Goal: Browse casually: Explore the website without a specific task or goal

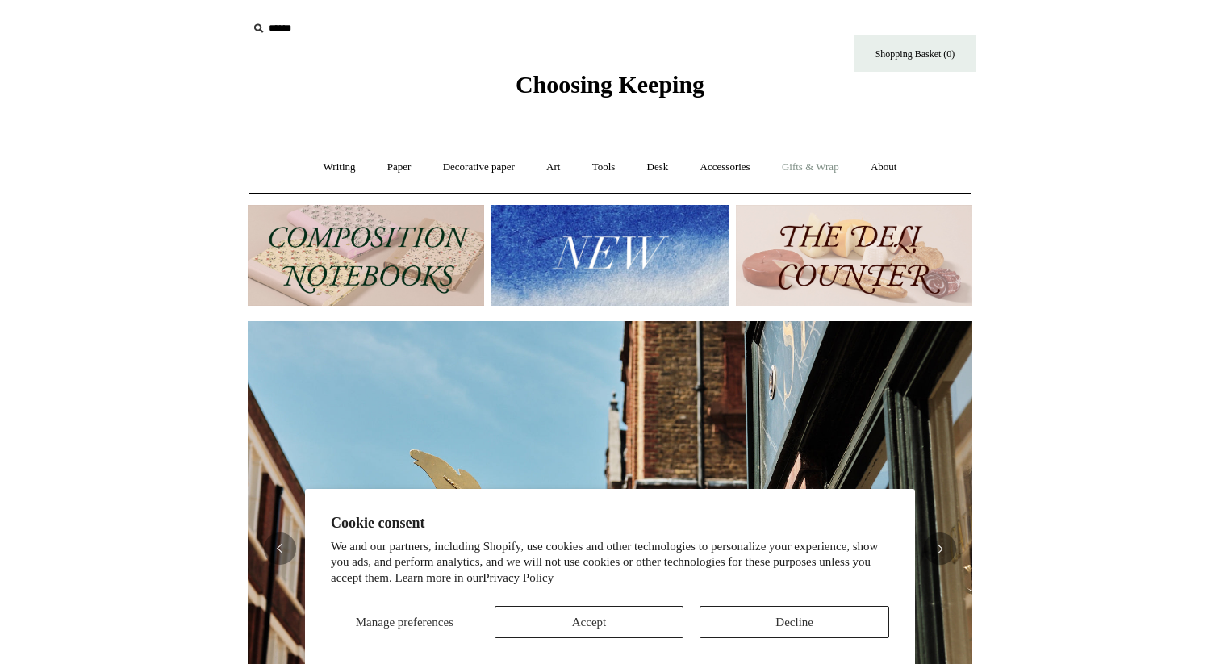
scroll to position [0, 724]
click at [854, 169] on link "Gifts & Wrap +" at bounding box center [810, 167] width 86 height 43
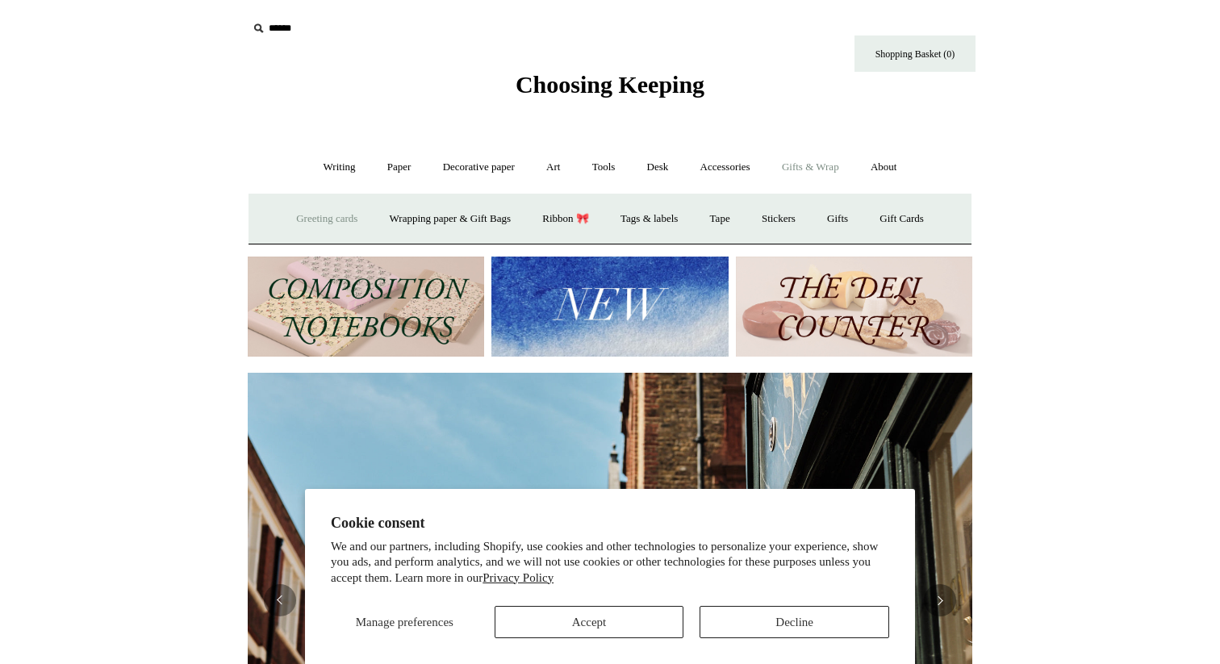
click at [301, 218] on link "Greeting cards +" at bounding box center [327, 219] width 90 height 43
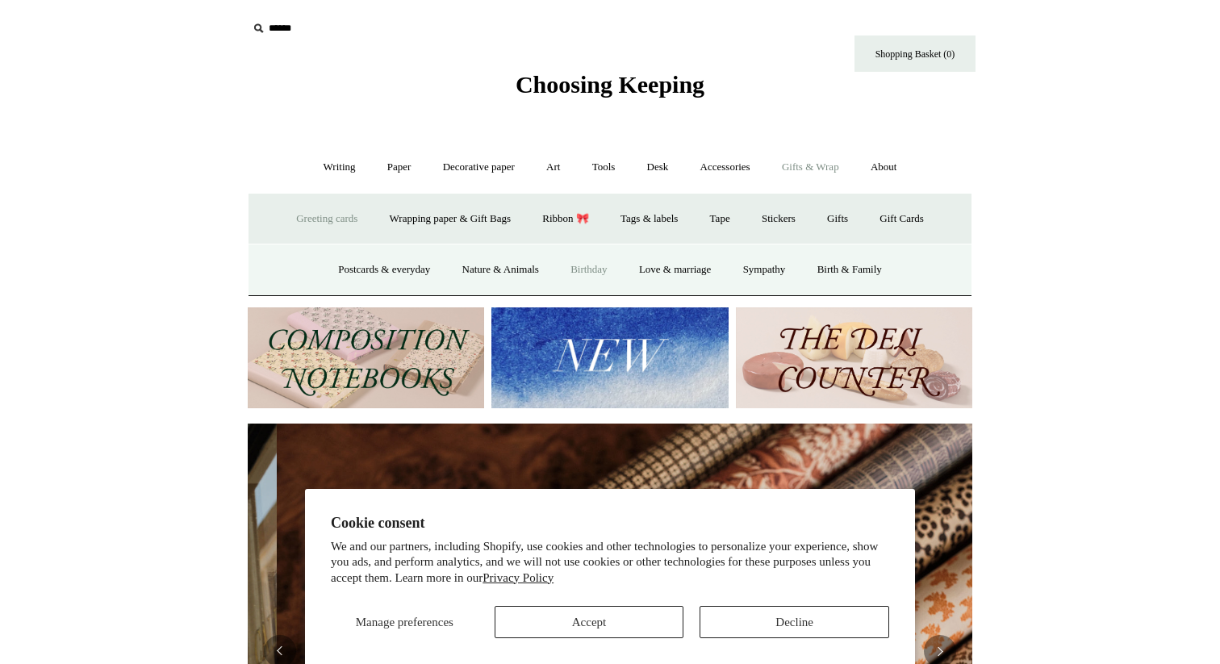
scroll to position [0, 1449]
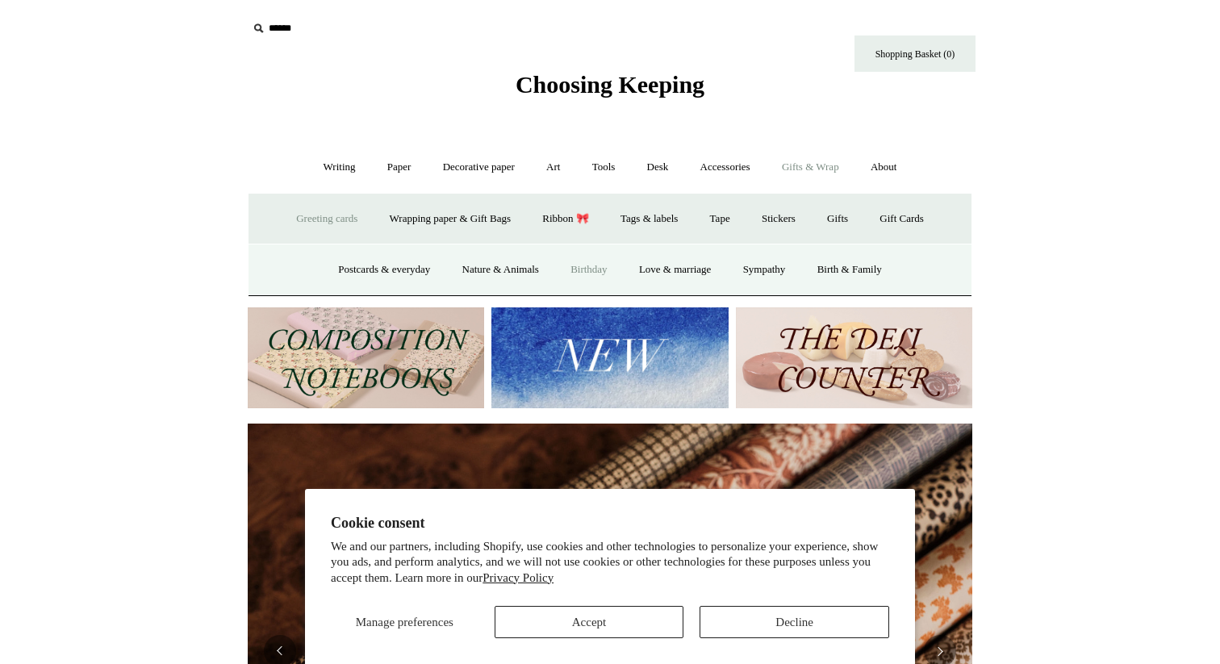
click at [585, 265] on link "Birthday" at bounding box center [589, 269] width 66 height 43
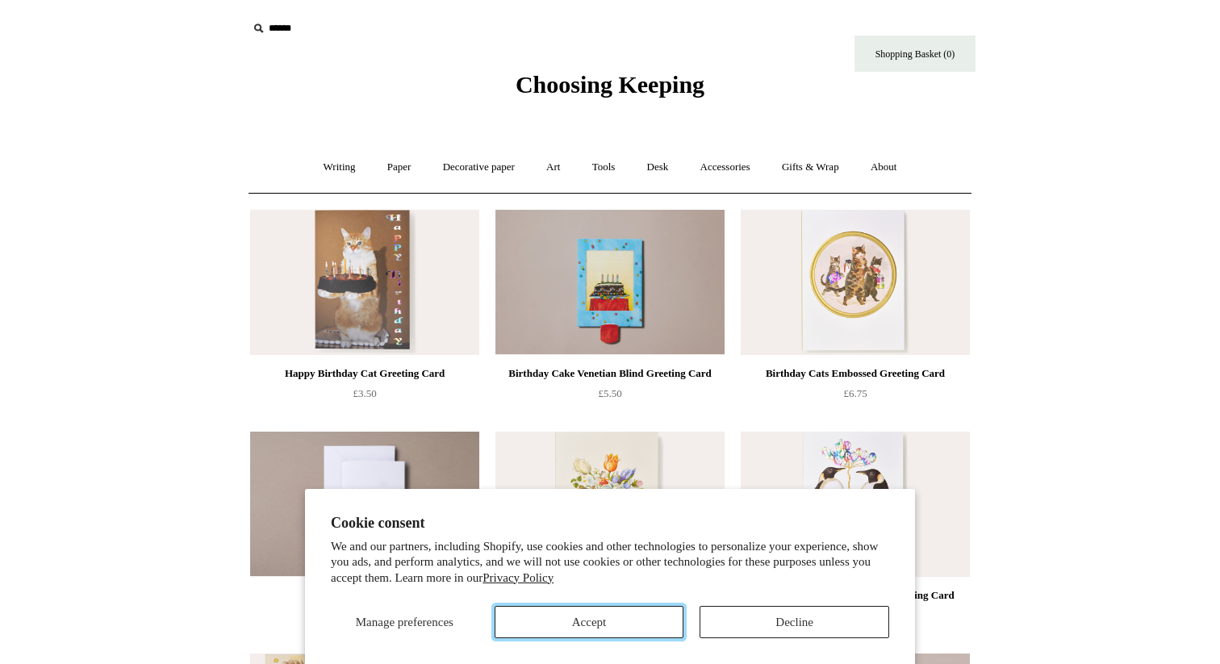
click at [639, 609] on button "Accept" at bounding box center [590, 622] width 190 height 32
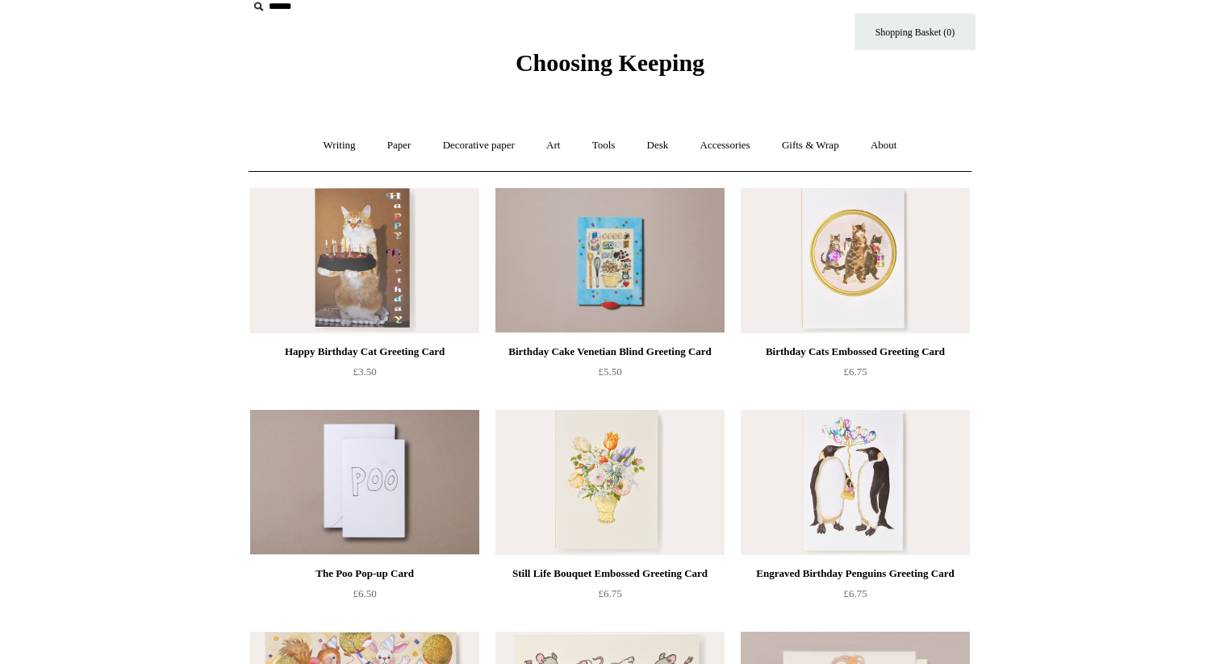
scroll to position [3, 0]
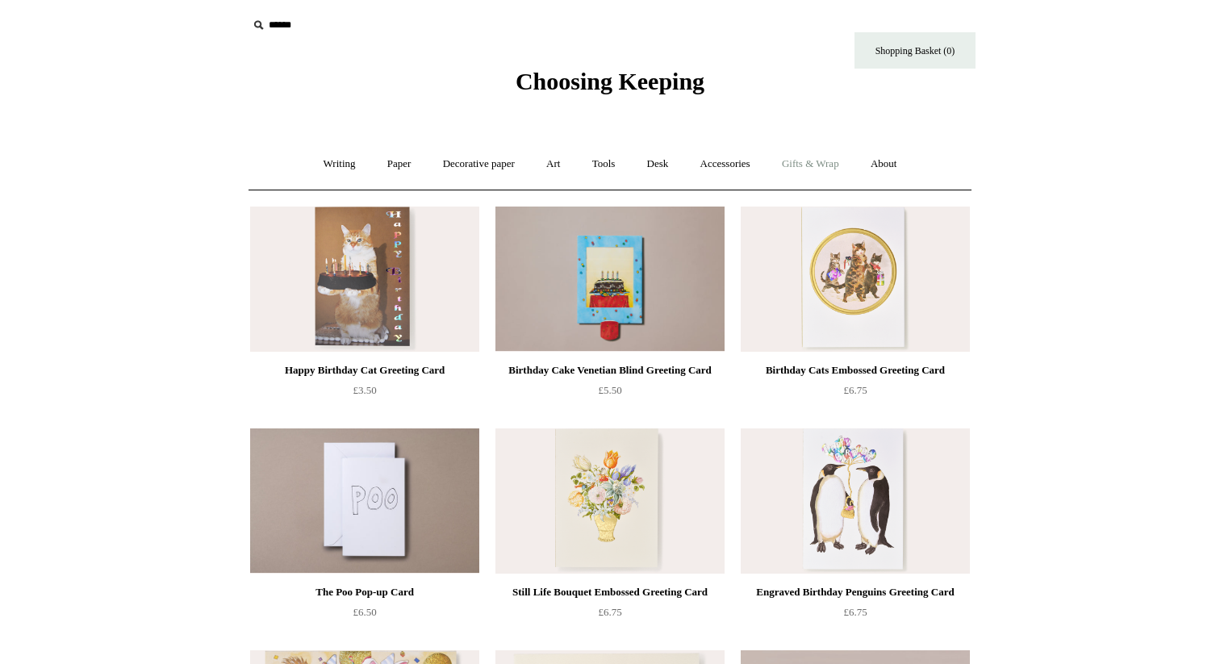
click at [833, 158] on link "Gifts & Wrap +" at bounding box center [810, 164] width 86 height 43
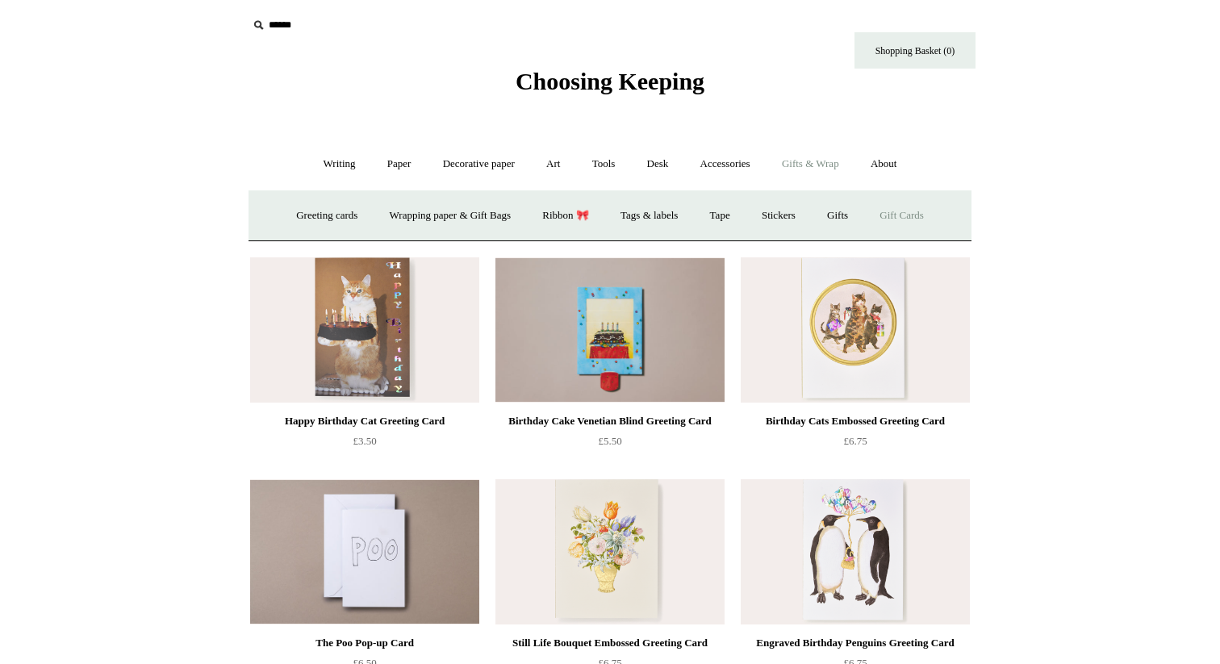
click at [904, 219] on link "Gift Cards" at bounding box center [901, 215] width 73 height 43
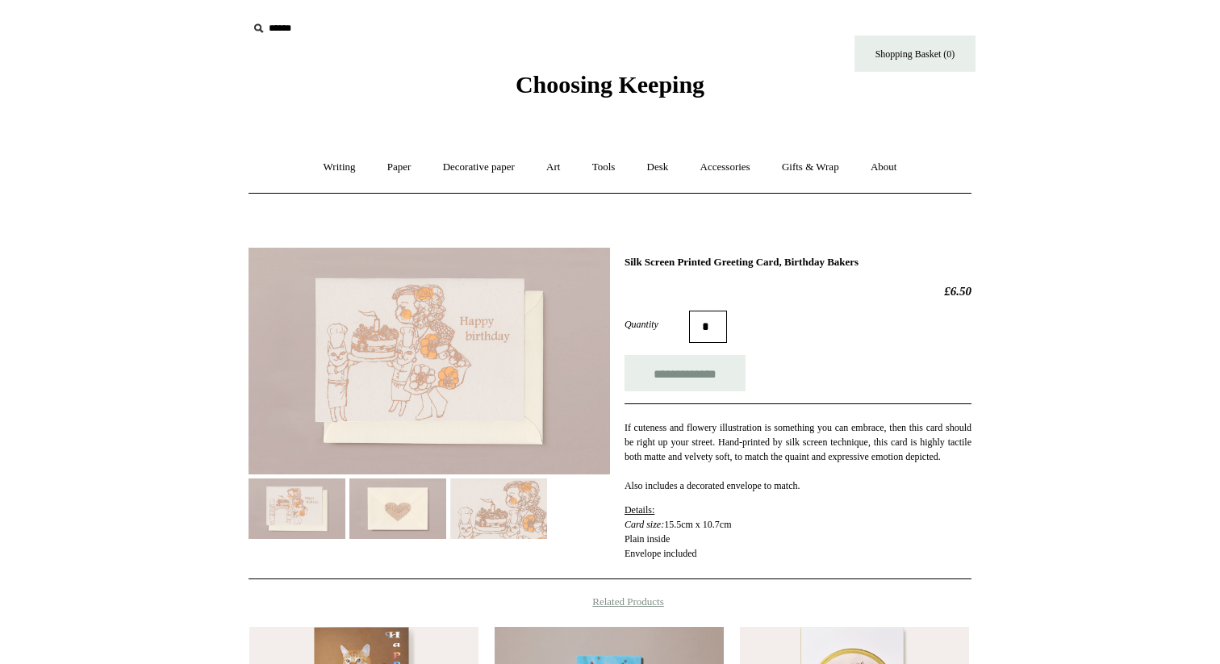
click at [506, 495] on img at bounding box center [498, 508] width 97 height 61
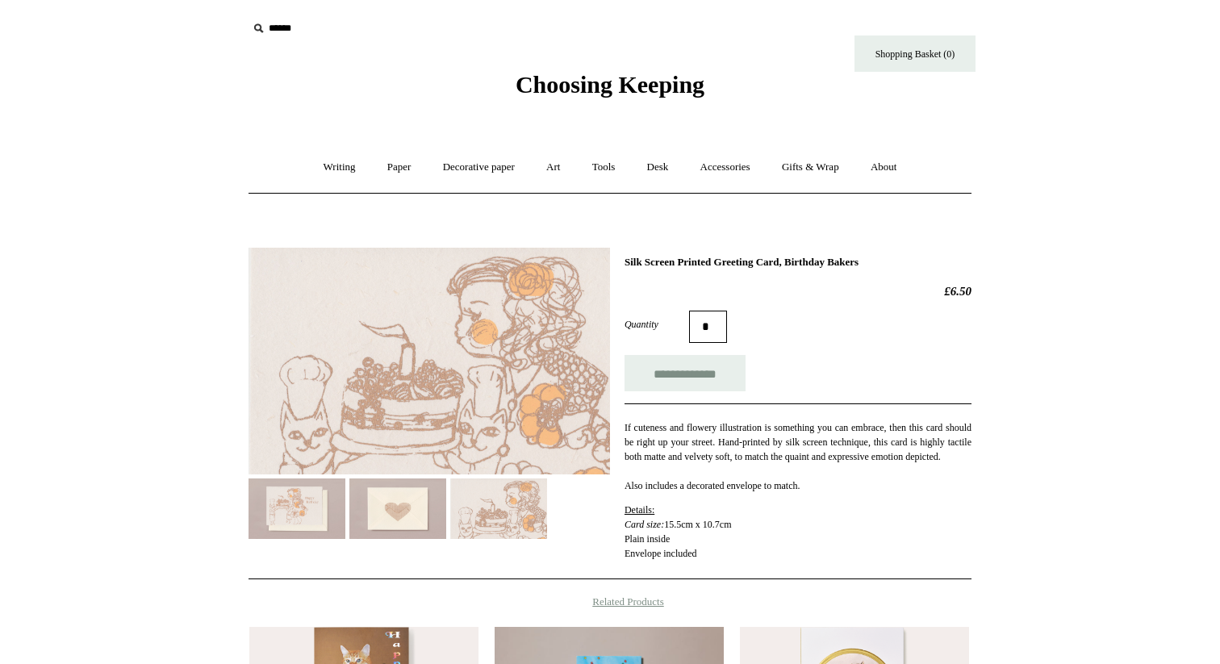
click at [427, 507] on img at bounding box center [397, 508] width 97 height 61
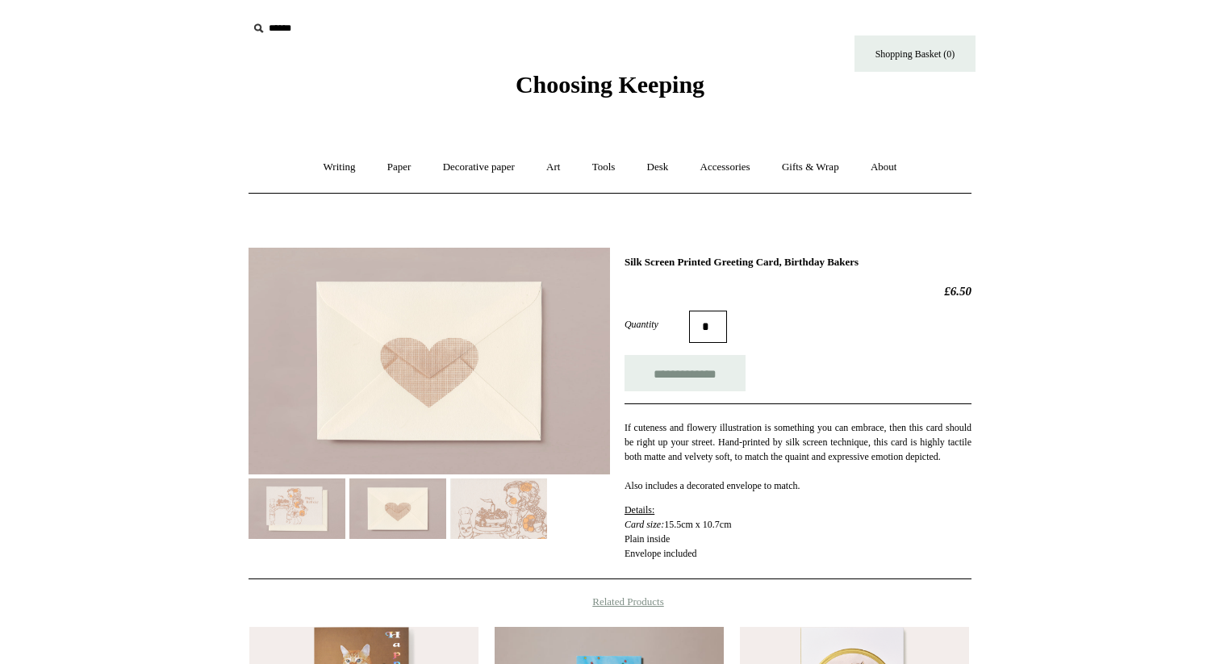
click at [326, 510] on img at bounding box center [296, 508] width 97 height 61
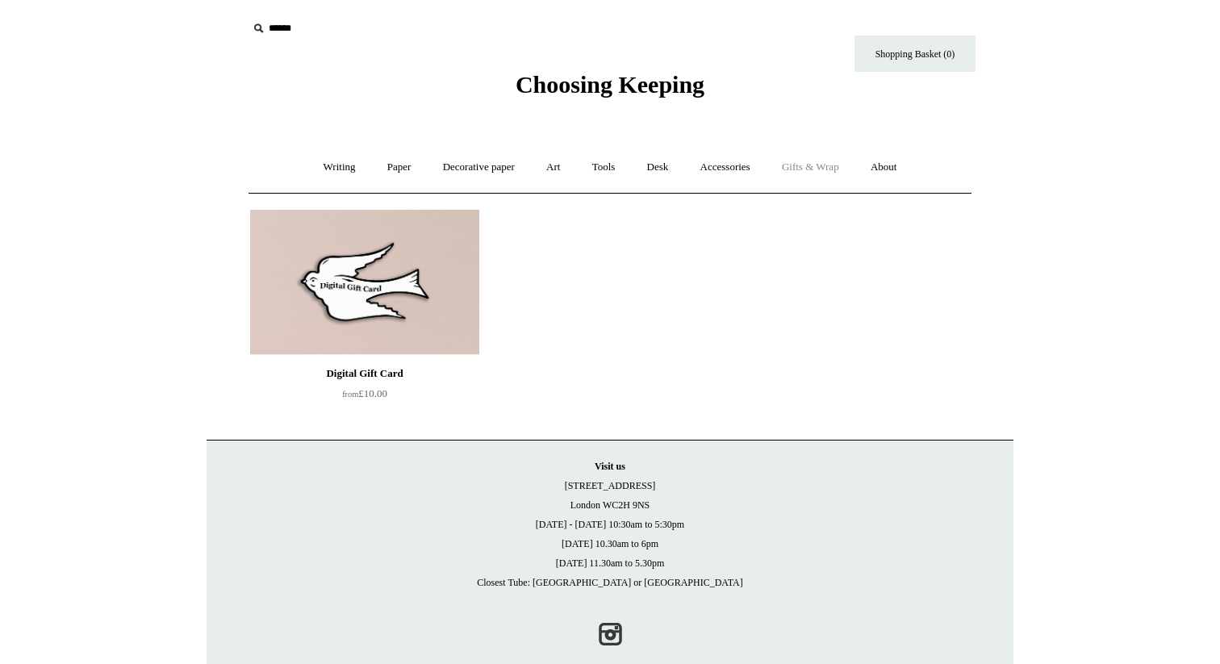
click at [837, 162] on link "Gifts & Wrap +" at bounding box center [810, 167] width 86 height 43
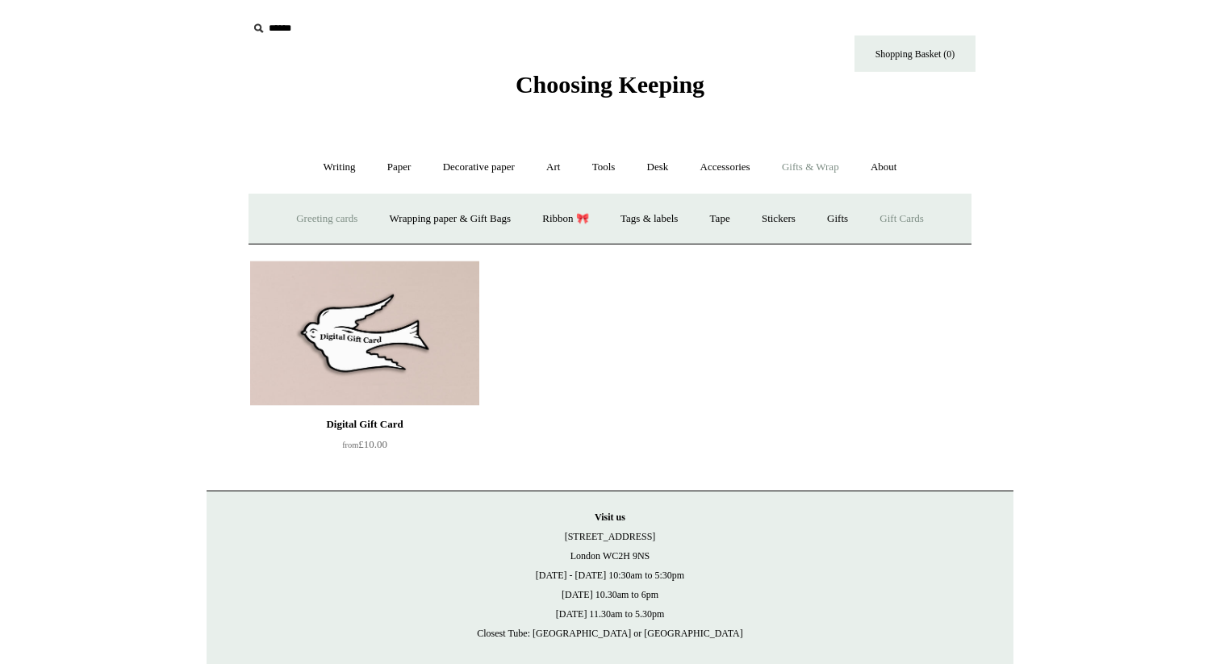
click at [296, 218] on link "Greeting cards +" at bounding box center [327, 219] width 90 height 43
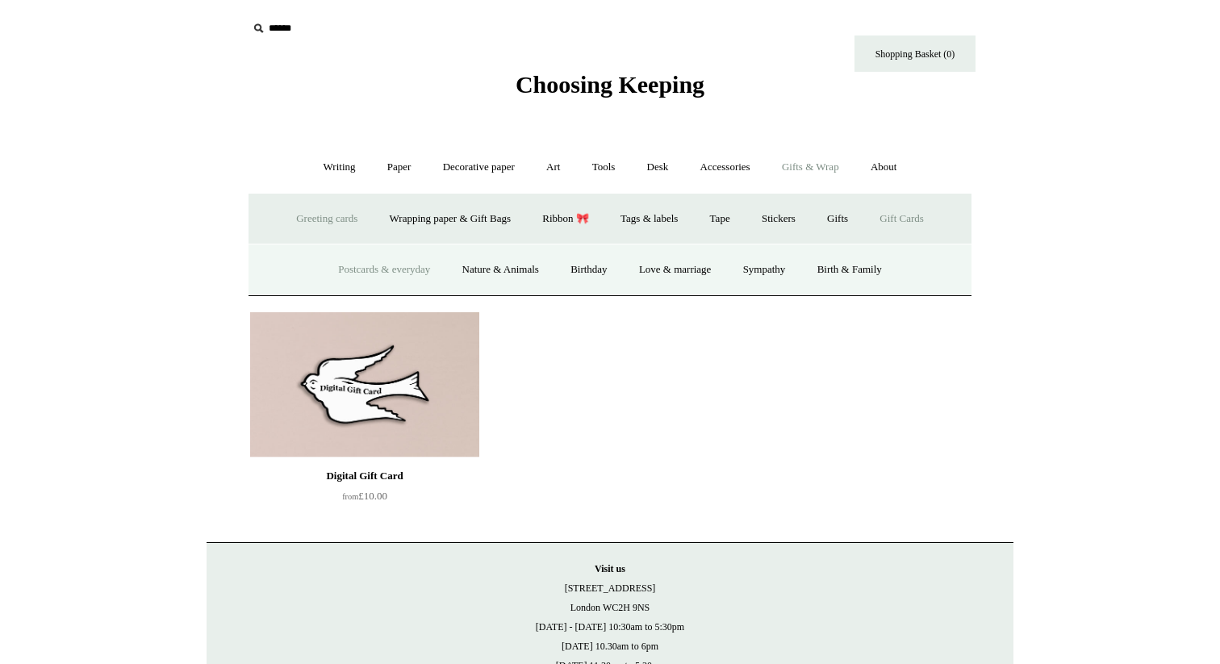
click at [399, 266] on link "Postcards & everyday" at bounding box center [383, 269] width 121 height 43
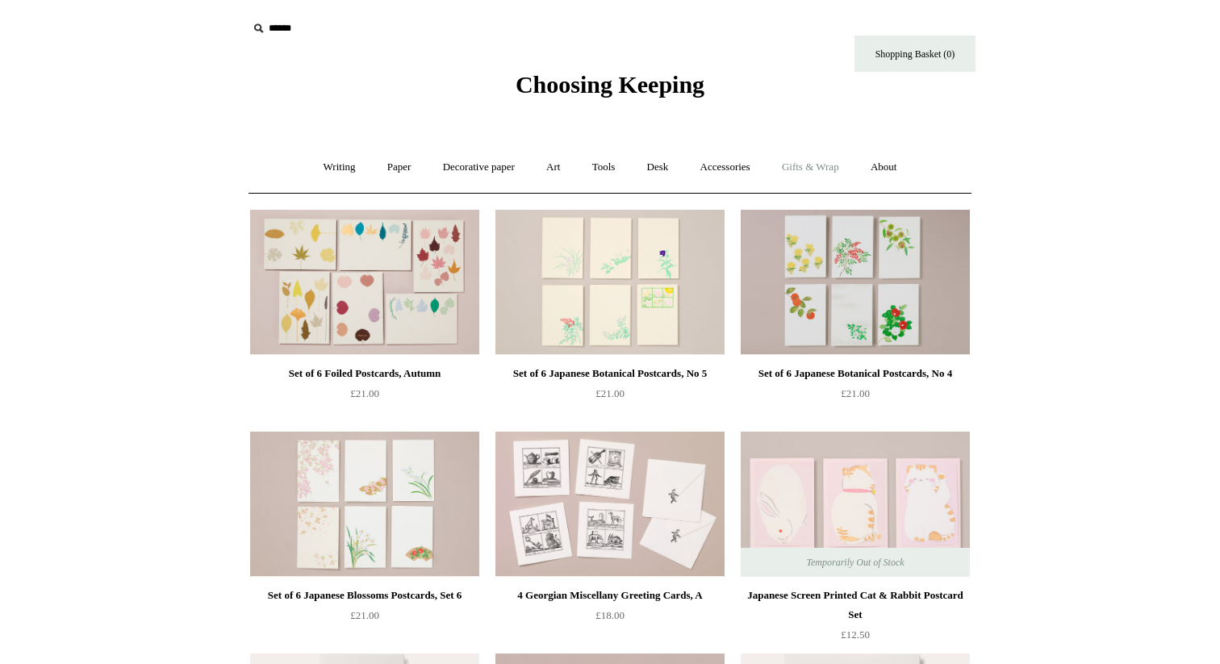
click at [812, 175] on link "Gifts & Wrap +" at bounding box center [810, 167] width 86 height 43
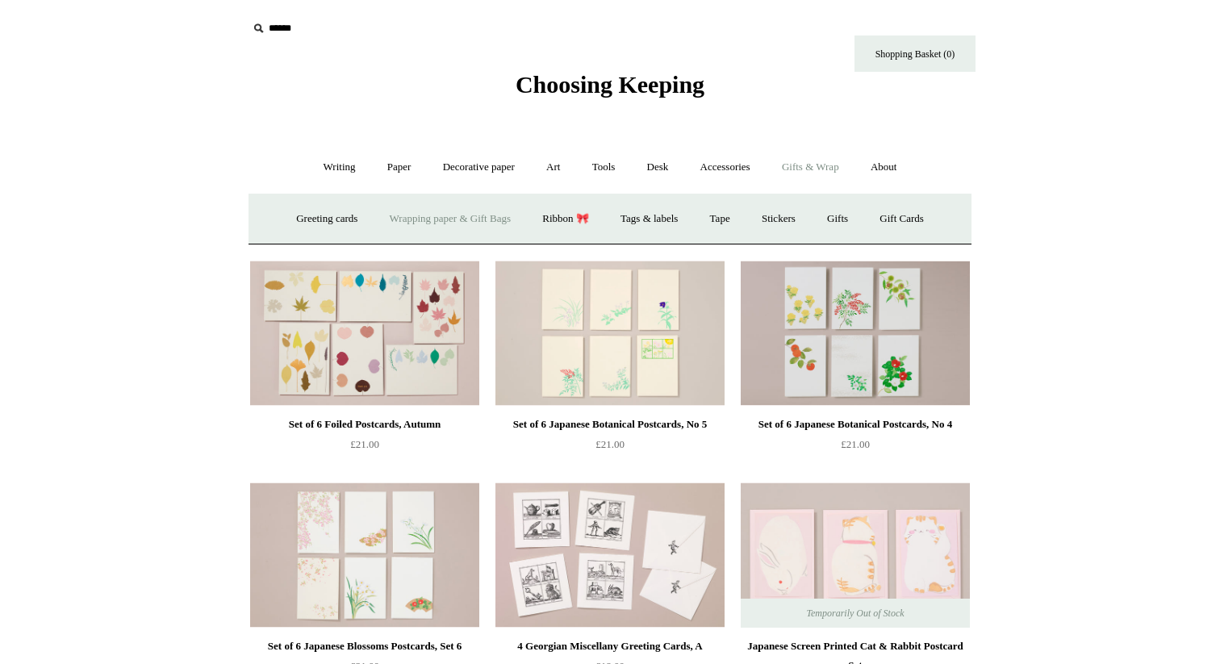
click at [445, 218] on link "Wrapping paper & Gift Bags" at bounding box center [450, 219] width 150 height 43
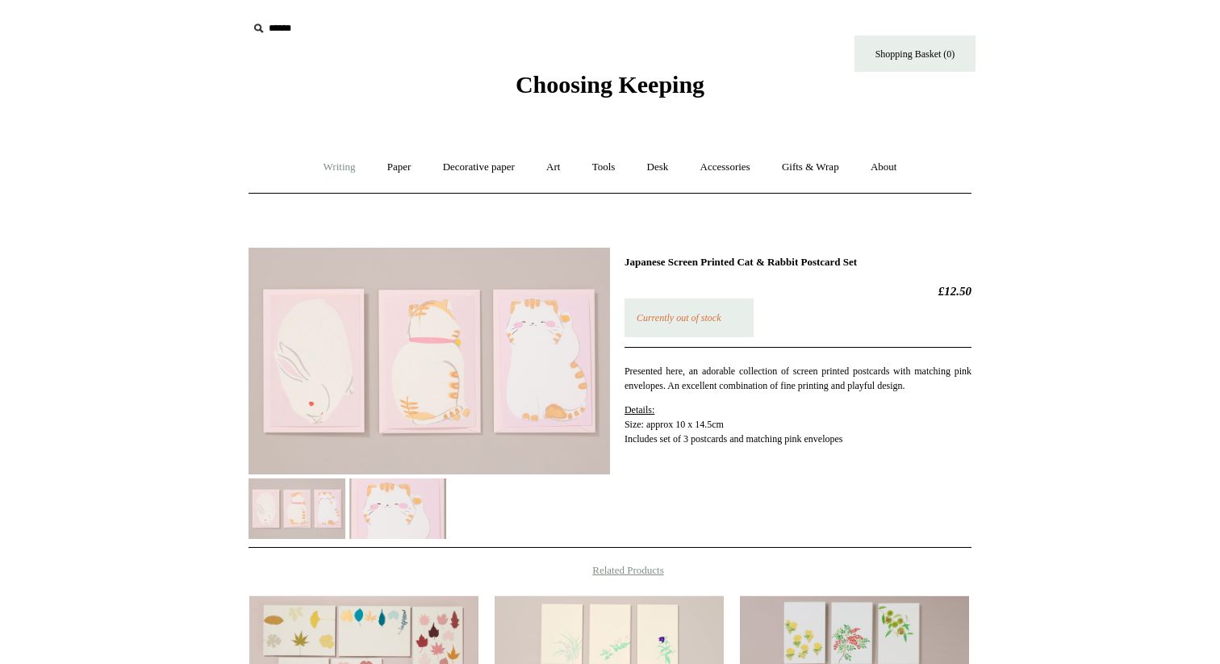
click at [323, 169] on link "Writing +" at bounding box center [339, 167] width 61 height 43
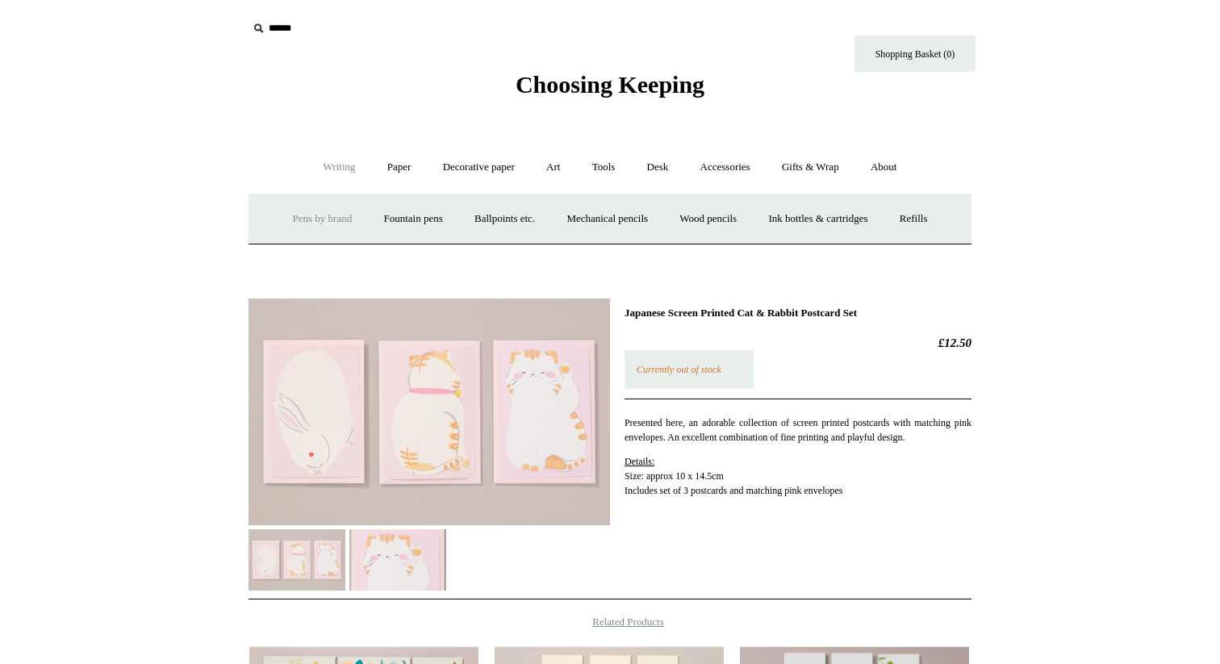
click at [305, 222] on link "Pens by brand +" at bounding box center [322, 219] width 89 height 43
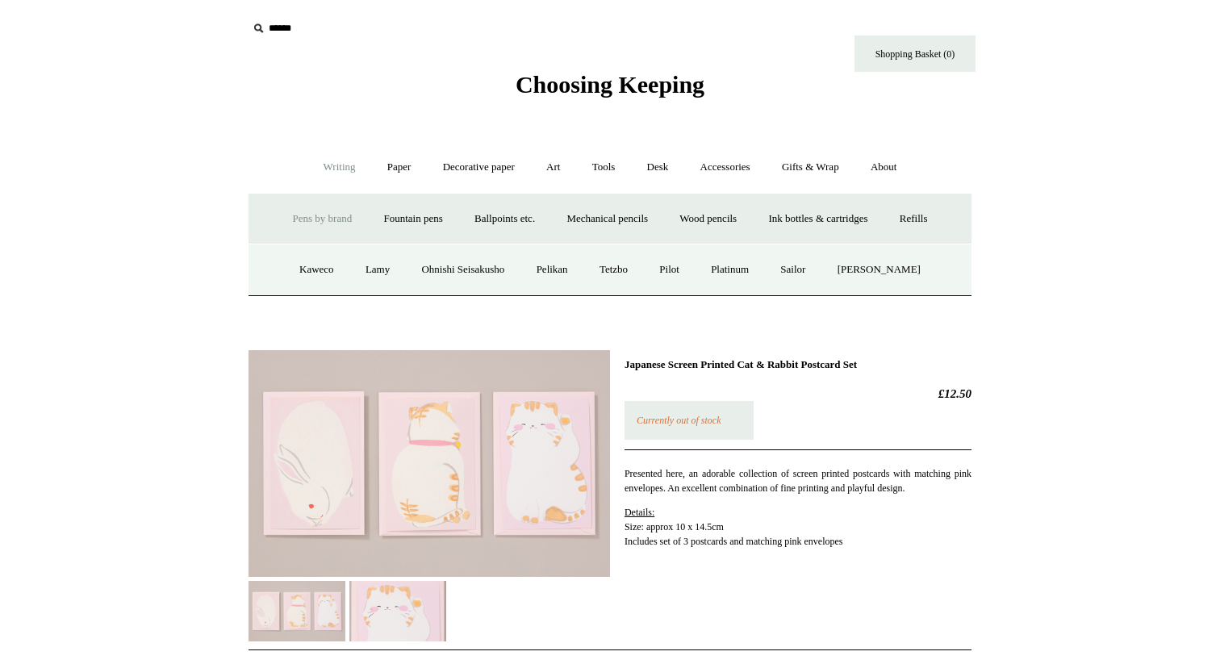
click at [594, 77] on span "Choosing Keeping" at bounding box center [609, 84] width 189 height 27
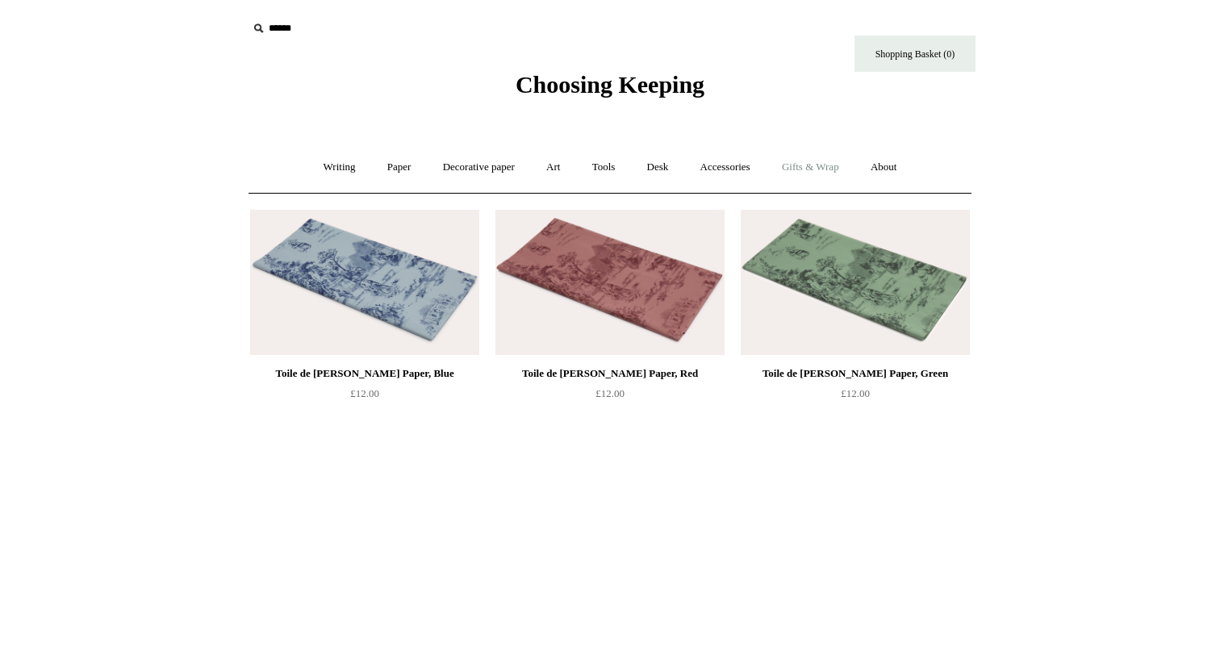
click at [799, 161] on link "Gifts & Wrap +" at bounding box center [810, 167] width 86 height 43
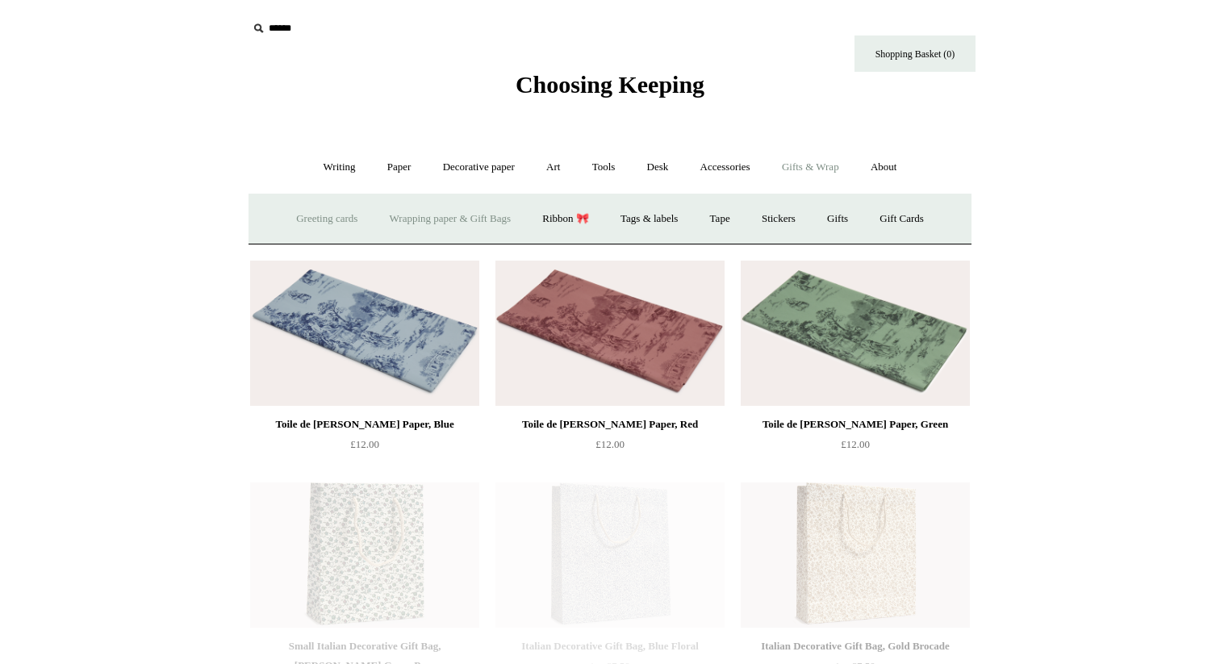
click at [327, 223] on link "Greeting cards +" at bounding box center [327, 219] width 90 height 43
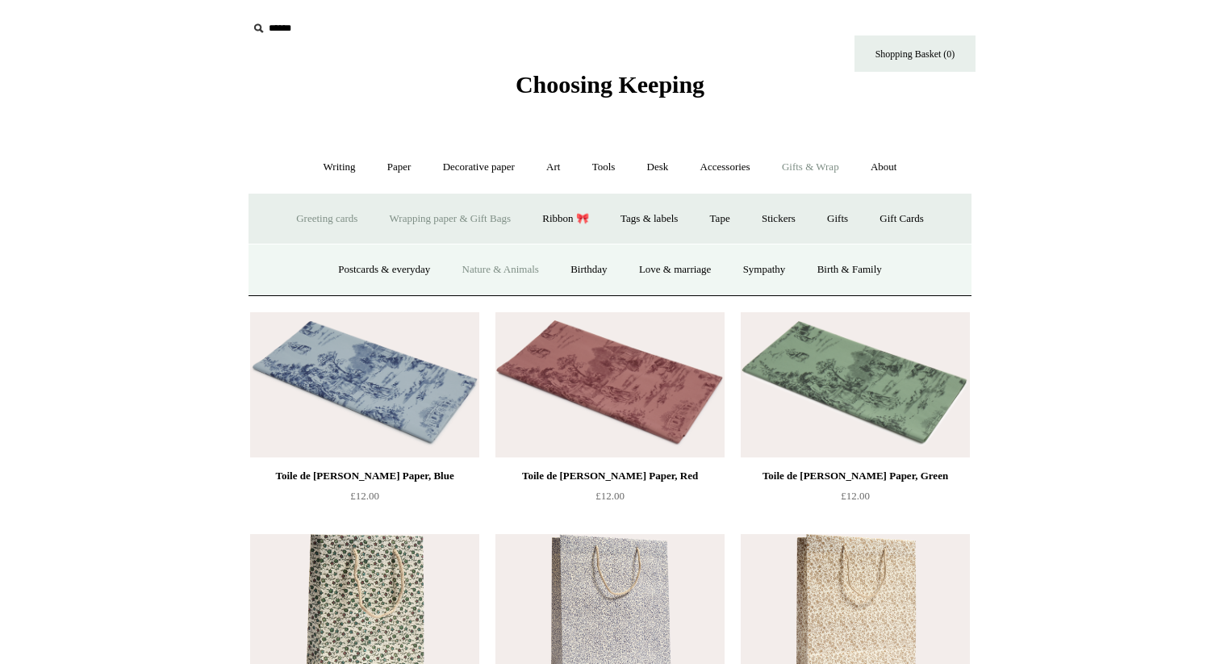
click at [495, 271] on link "Nature & Animals" at bounding box center [501, 269] width 106 height 43
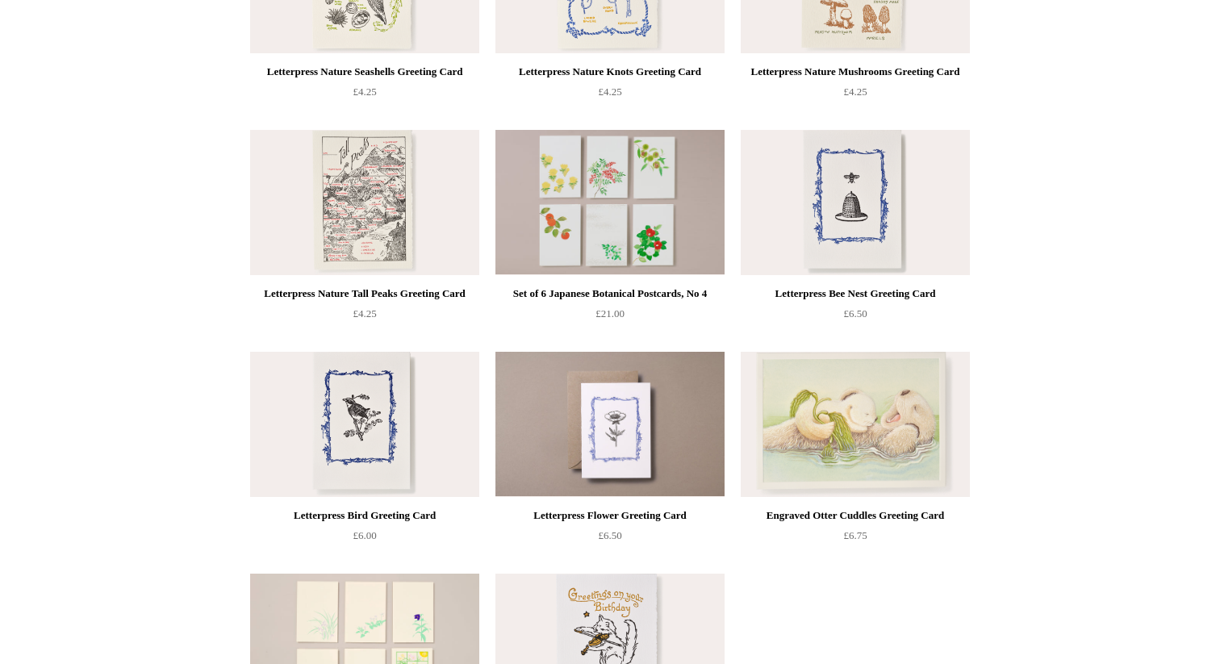
scroll to position [2381, 0]
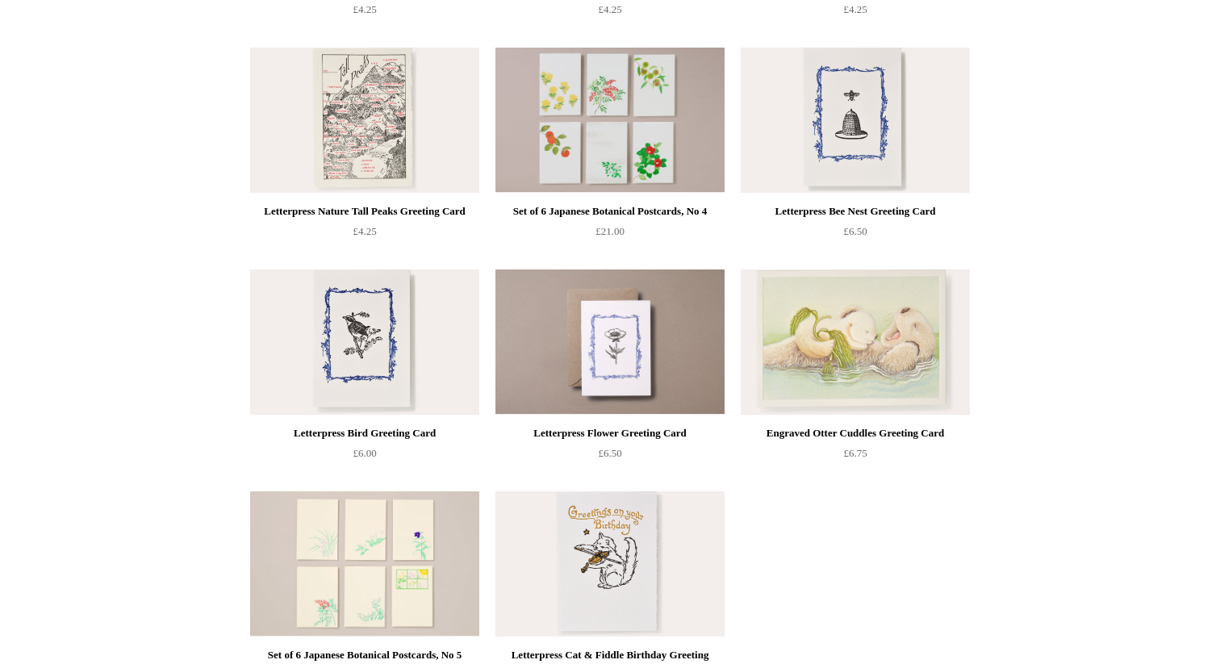
click at [608, 559] on img at bounding box center [609, 563] width 229 height 145
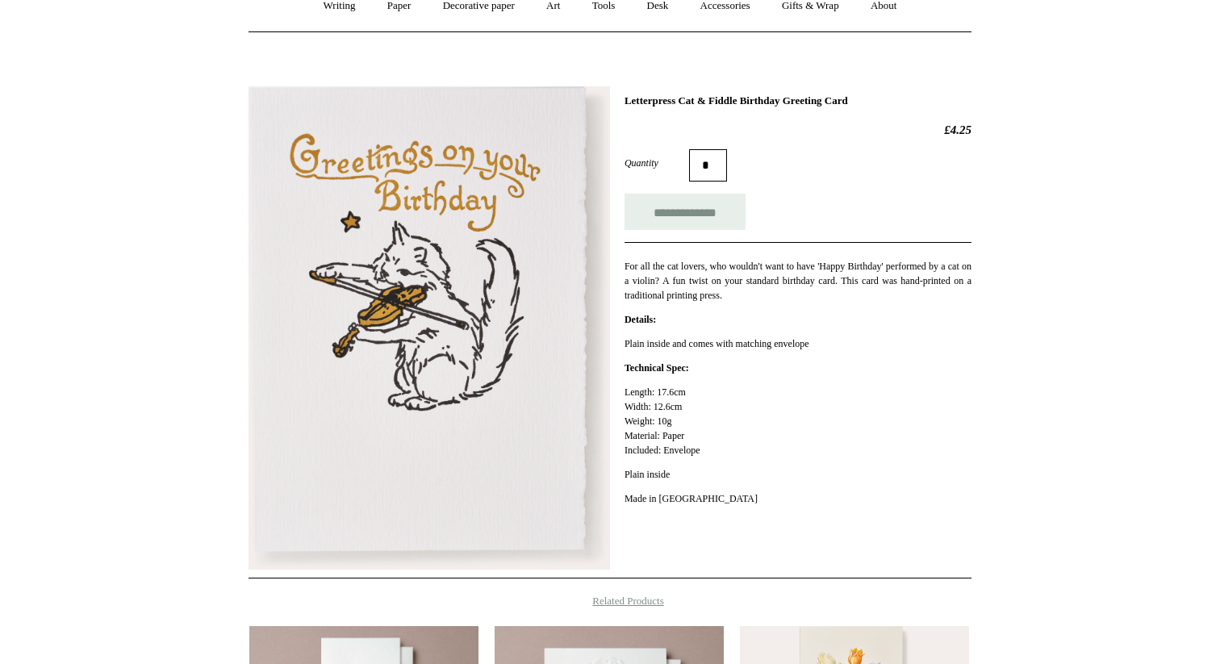
scroll to position [243, 0]
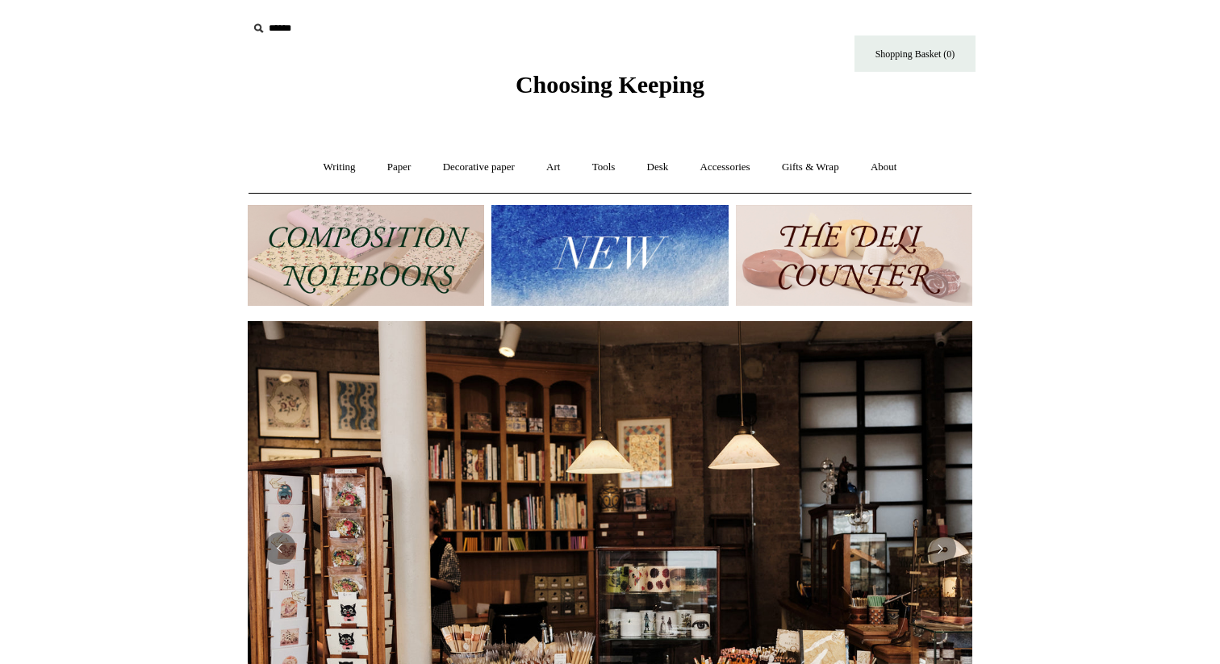
click at [820, 234] on img at bounding box center [854, 255] width 236 height 101
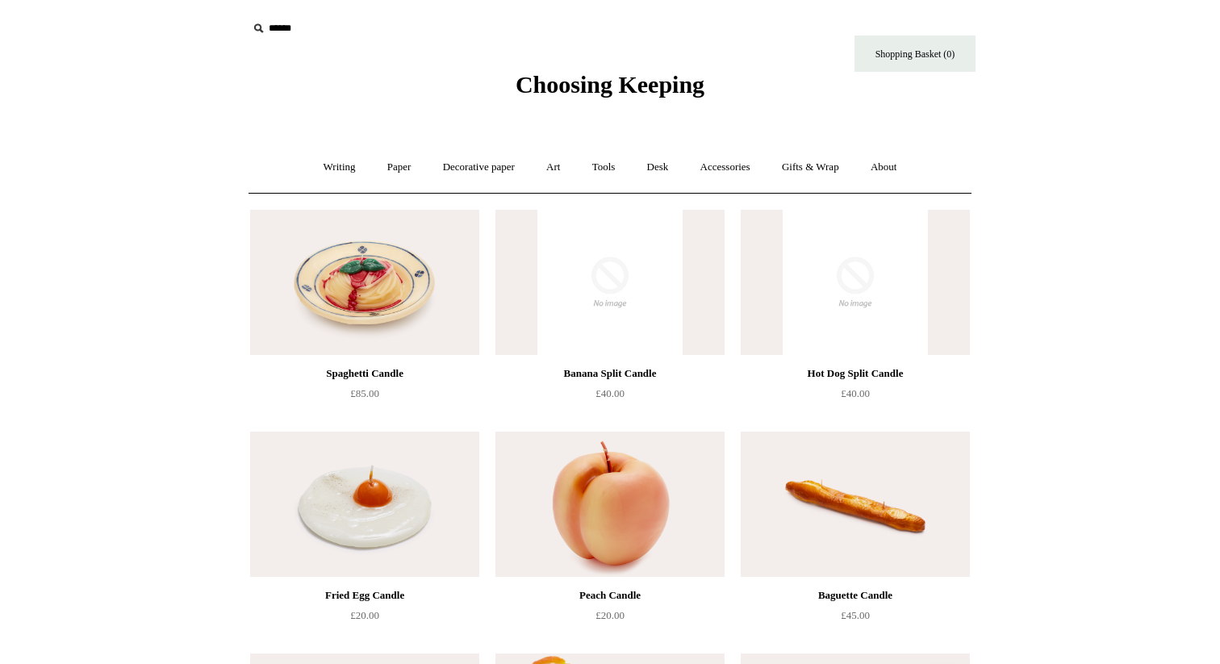
click at [515, 78] on span "Choosing Keeping" at bounding box center [609, 84] width 189 height 27
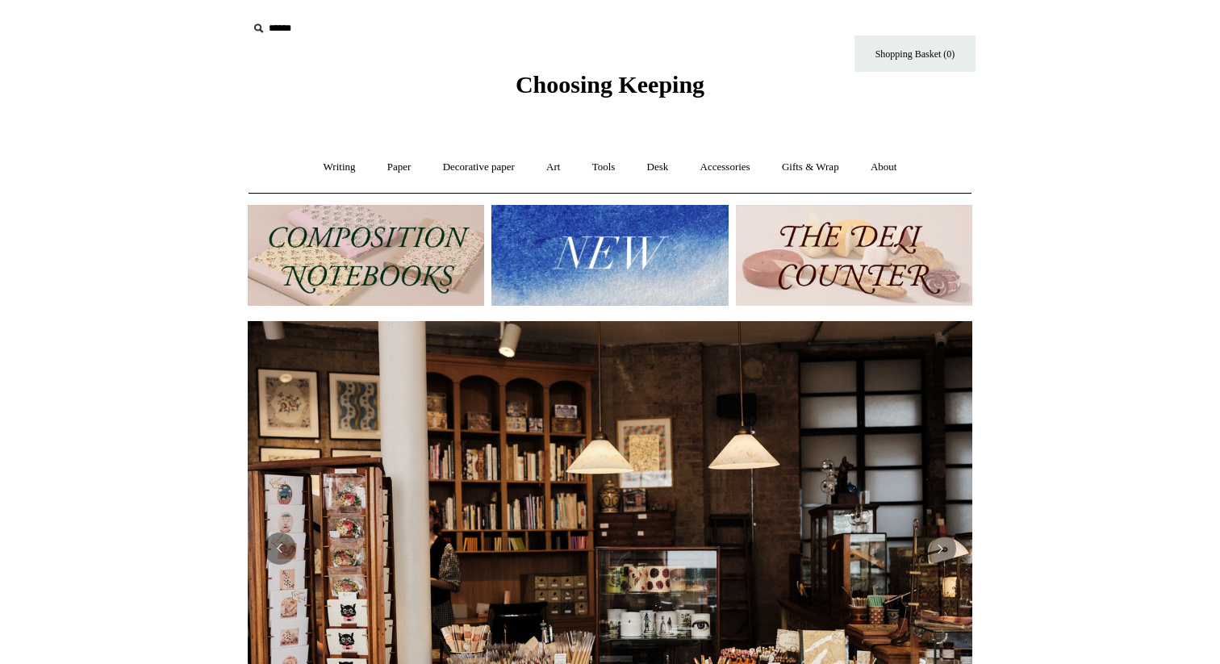
click at [643, 273] on img at bounding box center [609, 255] width 236 height 101
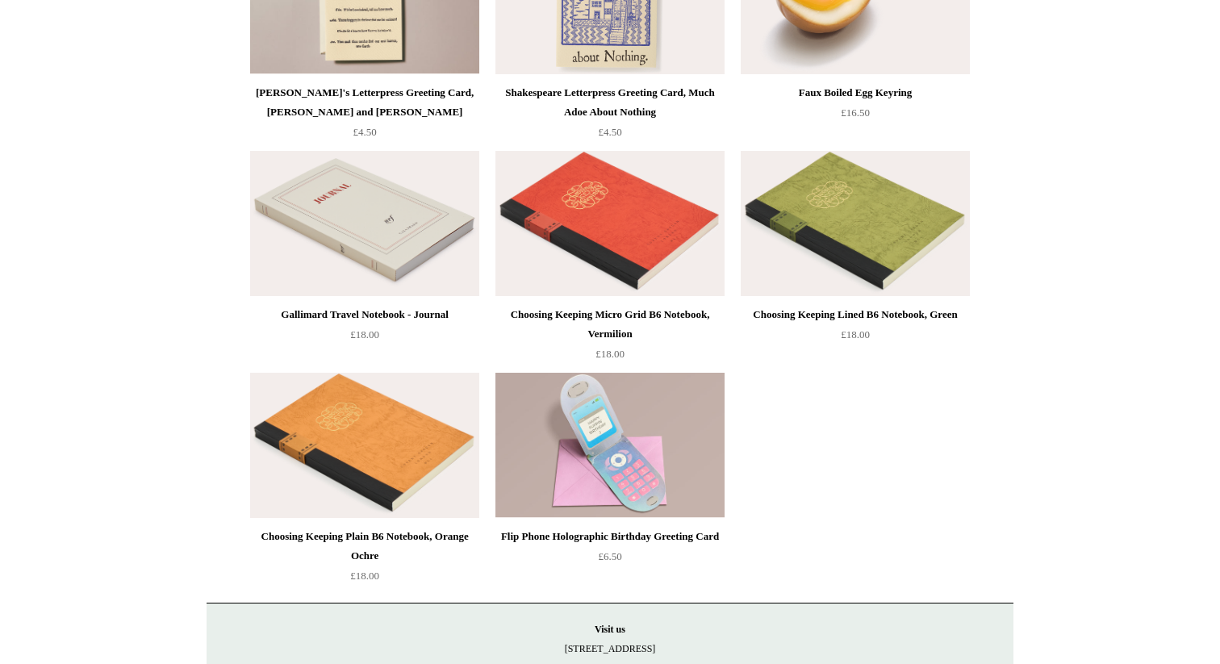
scroll to position [3655, 0]
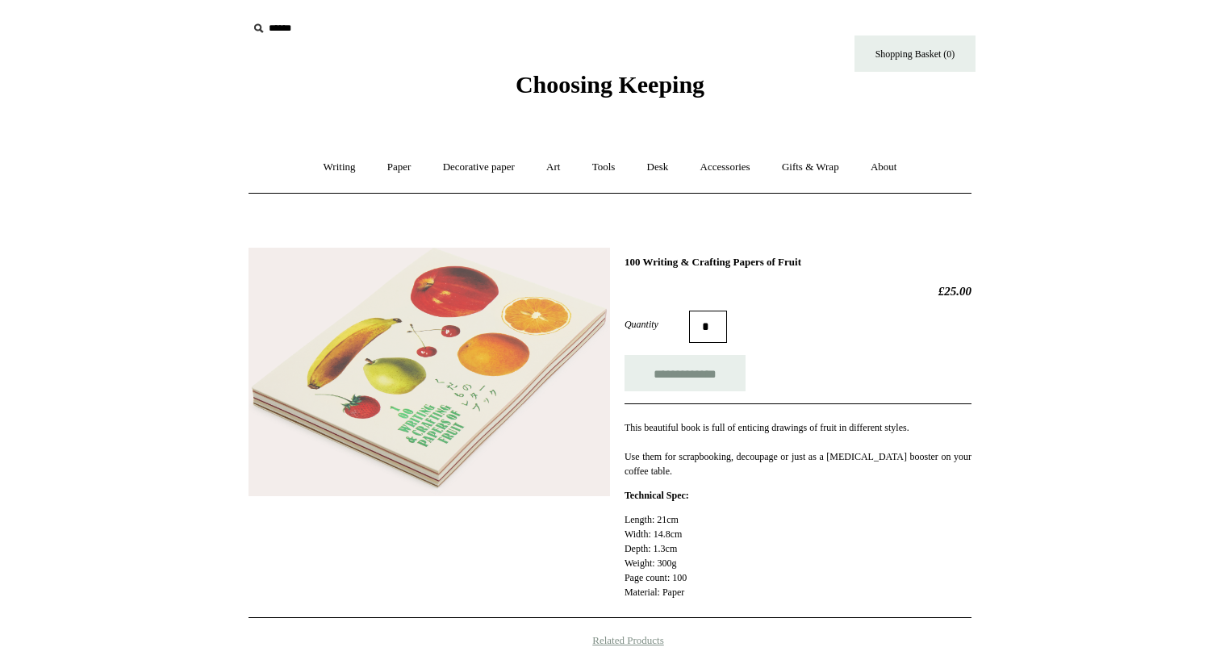
click at [566, 425] on img at bounding box center [428, 372] width 361 height 249
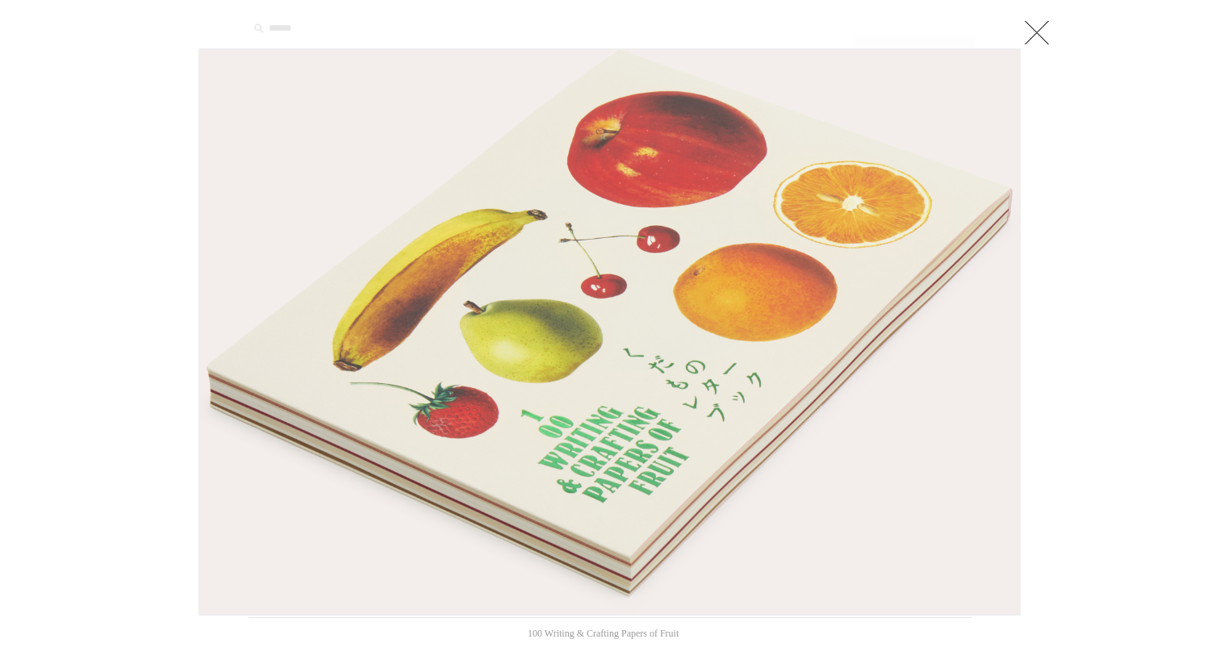
click at [1045, 28] on link at bounding box center [1036, 32] width 32 height 32
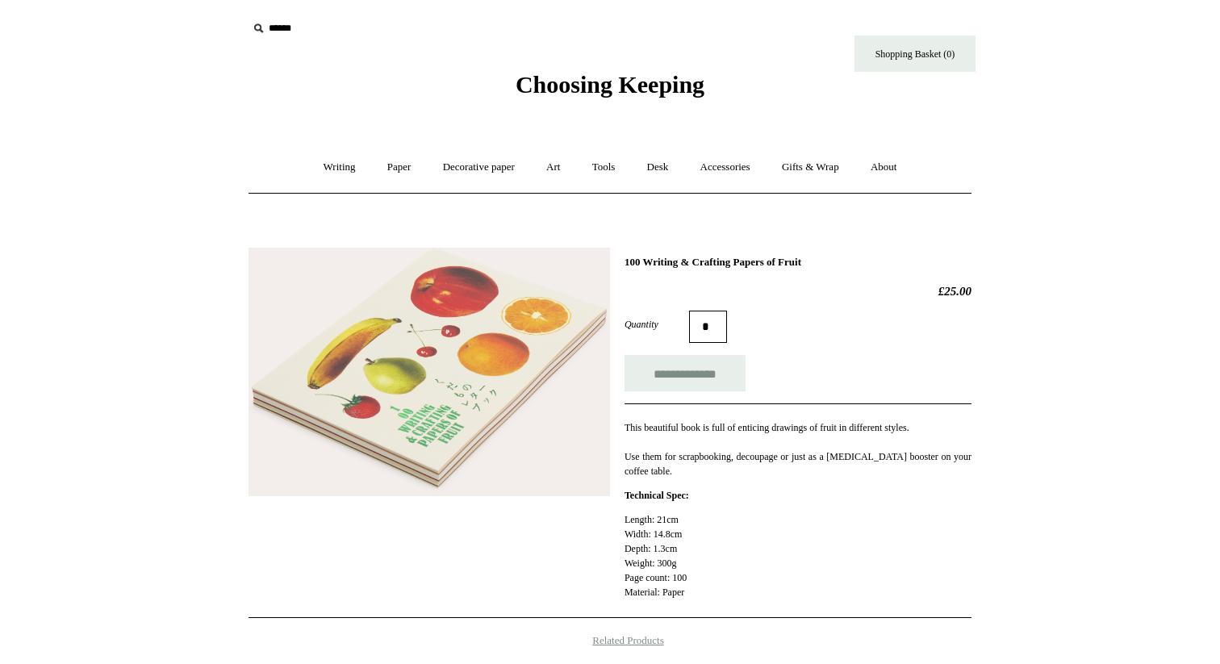
click at [1098, 160] on html "Menu Choosing Keeping * Shipping Information Shopping Basket (0) * ⤺ + +" at bounding box center [610, 566] width 1220 height 1132
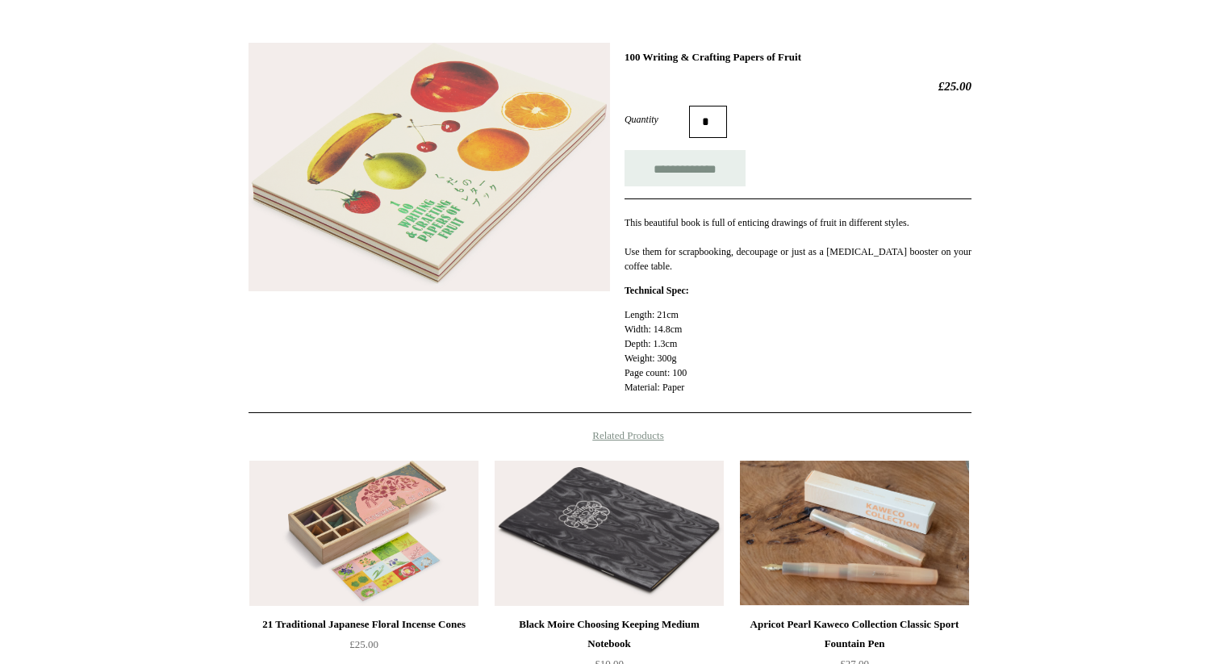
scroll to position [224, 0]
